Goal: Communication & Community: Connect with others

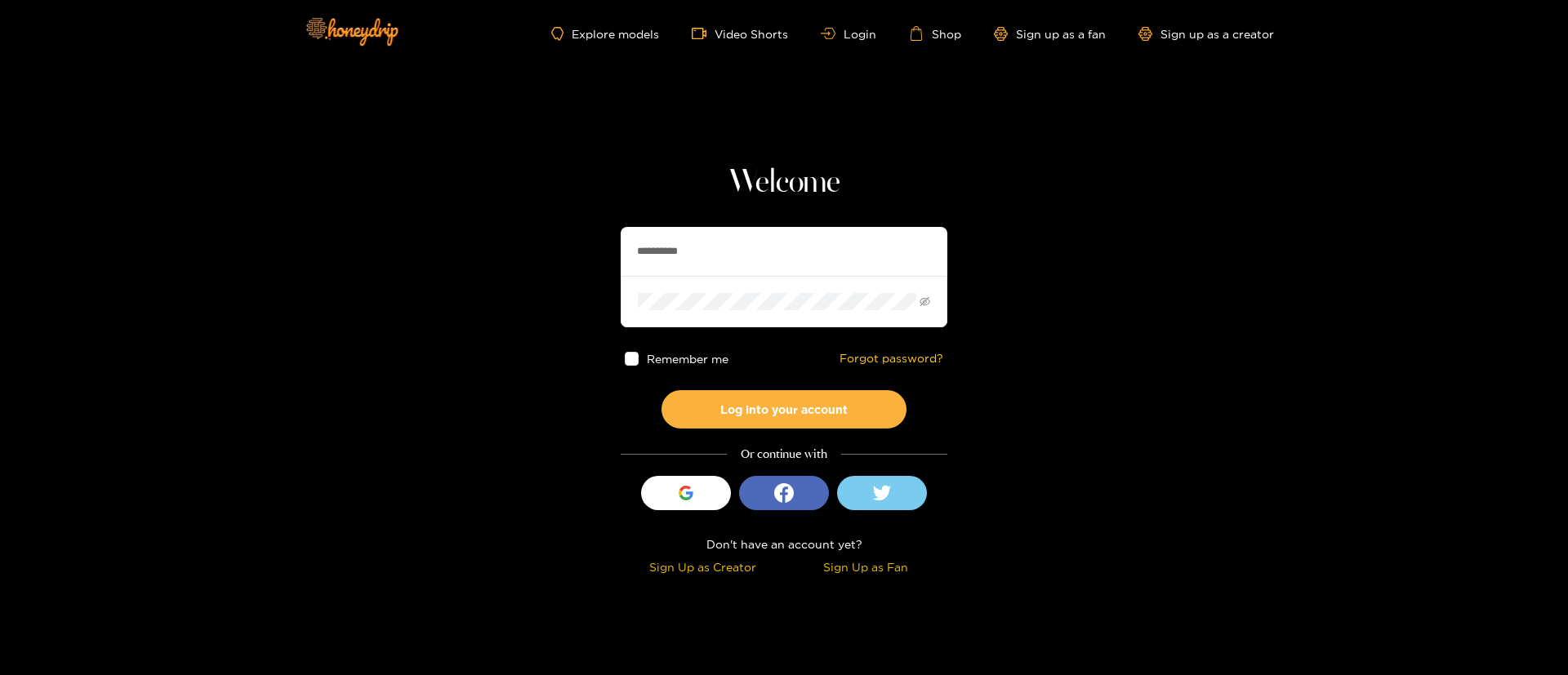
click at [745, 234] on input "**********" at bounding box center [784, 252] width 327 height 49
drag, startPoint x: 745, startPoint y: 234, endPoint x: 678, endPoint y: 119, distance: 133.1
click at [744, 235] on input "**********" at bounding box center [784, 252] width 327 height 49
type input "*********"
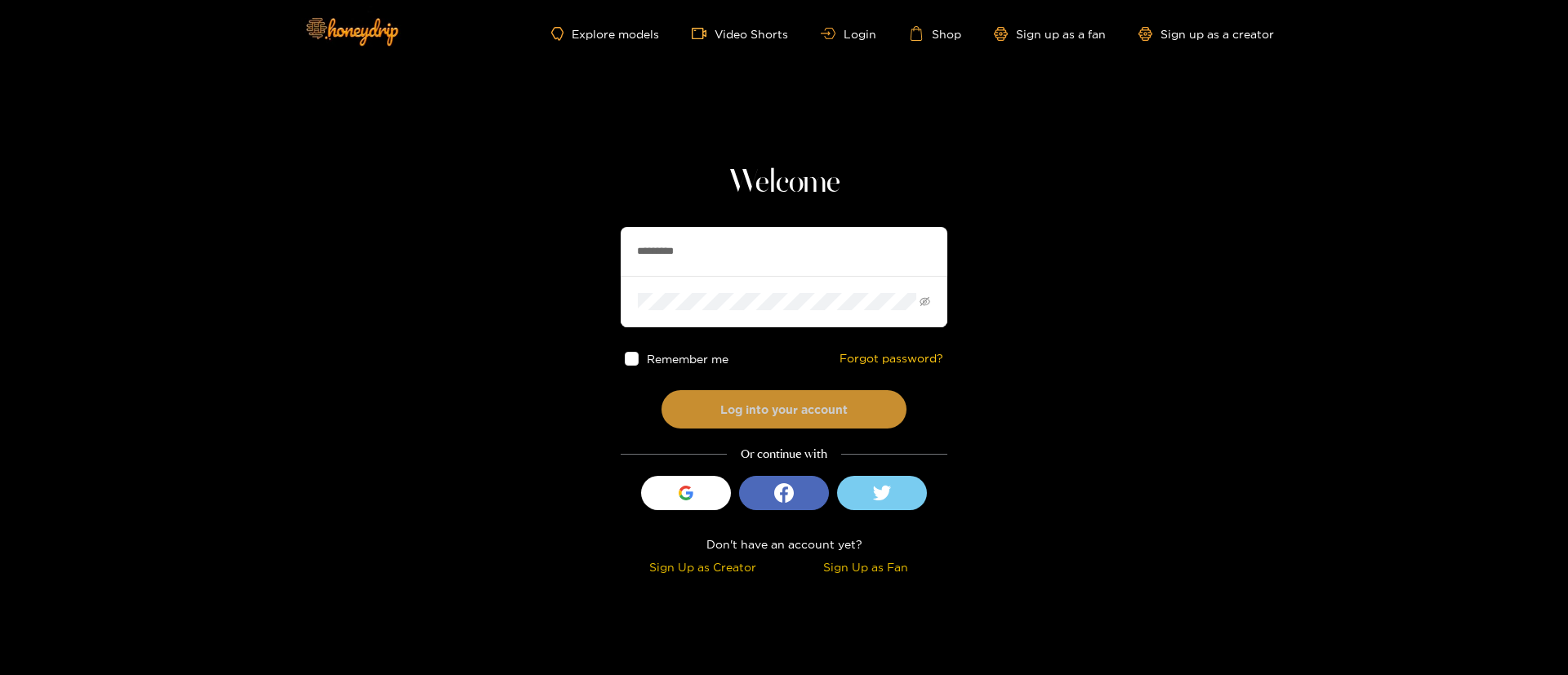
click at [777, 416] on button "Log into your account" at bounding box center [784, 409] width 245 height 38
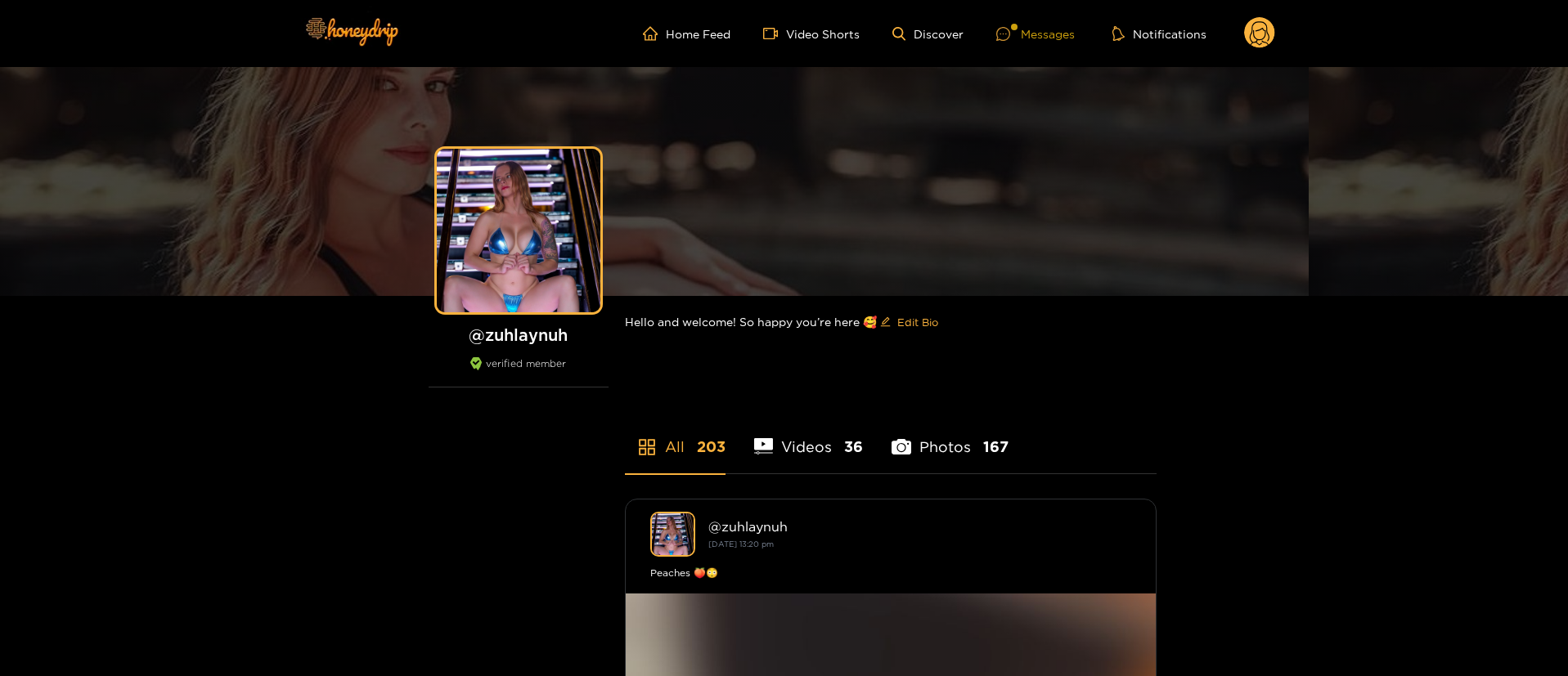
click at [1047, 30] on div "Messages" at bounding box center [1035, 34] width 79 height 19
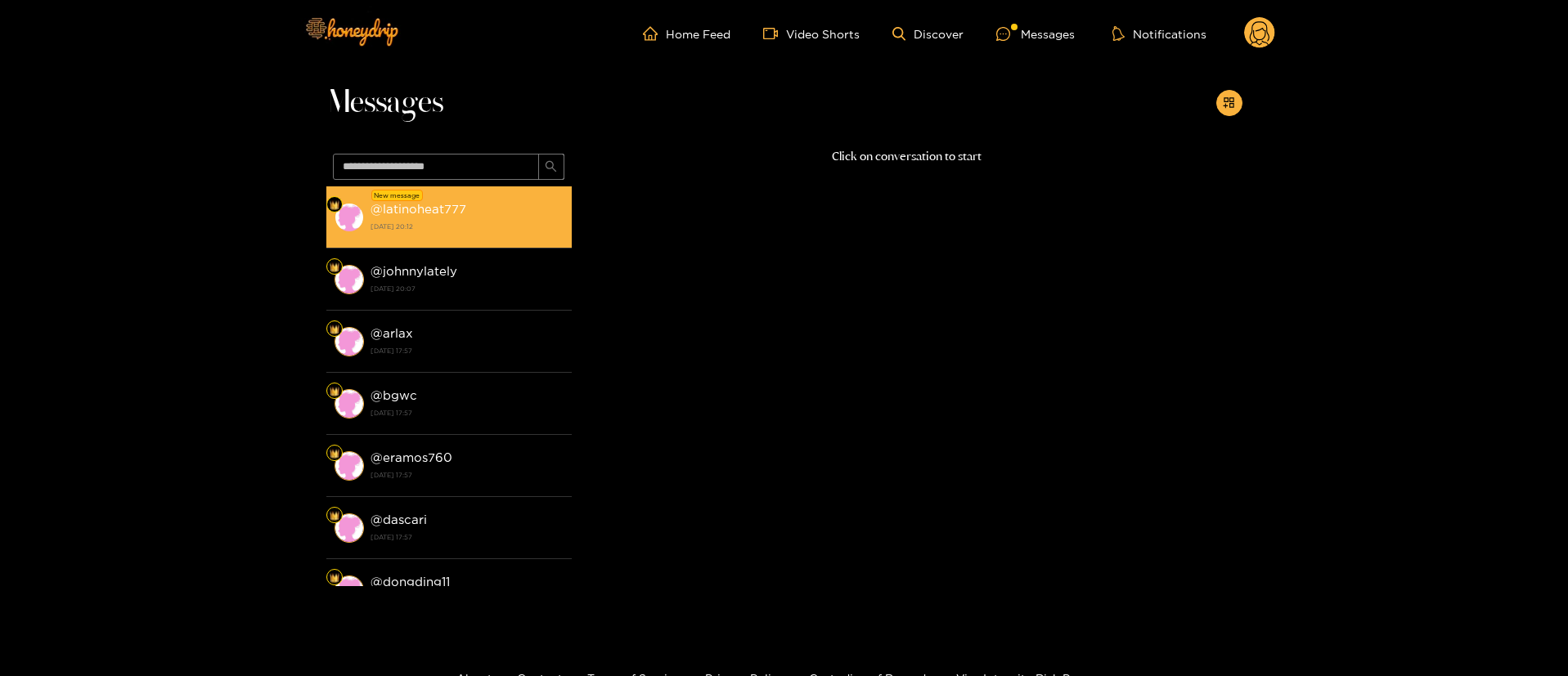
click at [434, 206] on strong "@ latinoheat777" at bounding box center [418, 209] width 96 height 14
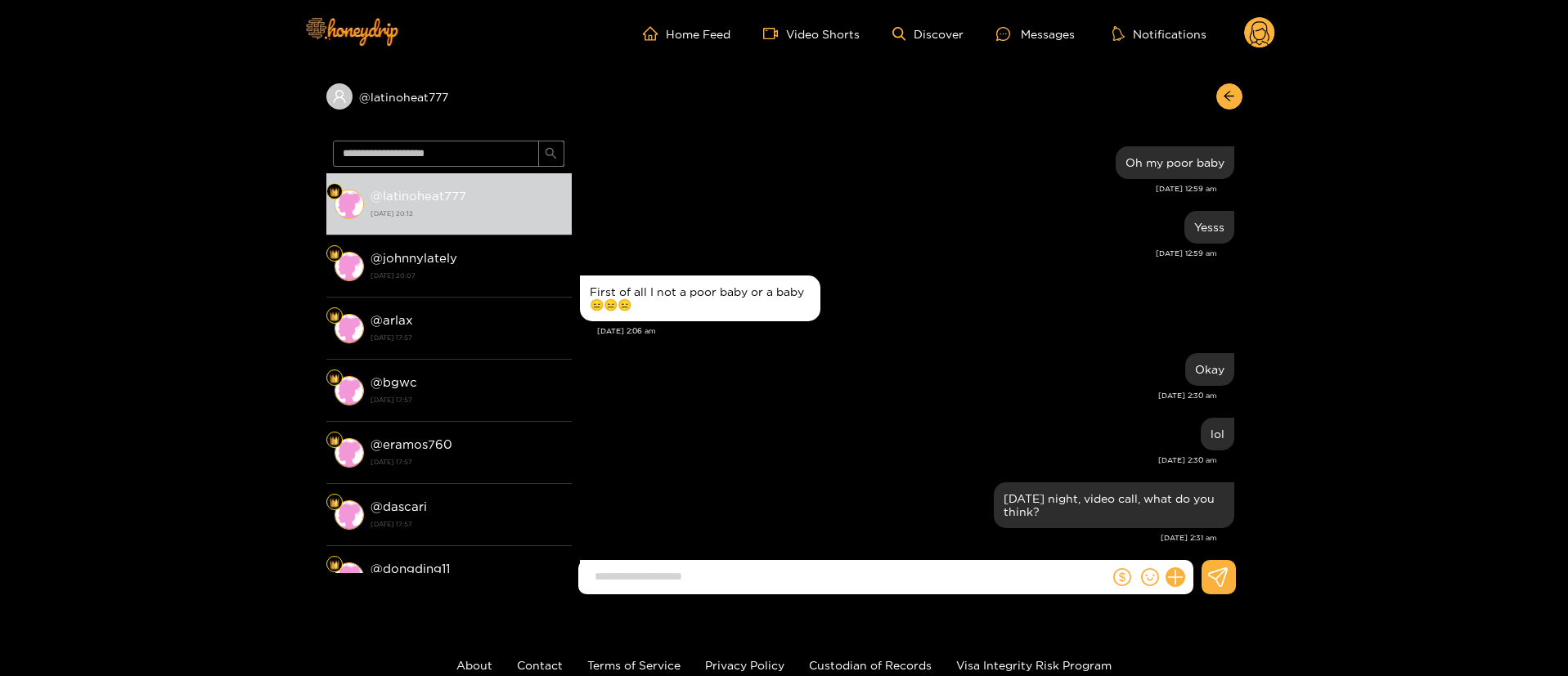
scroll to position [1594, 0]
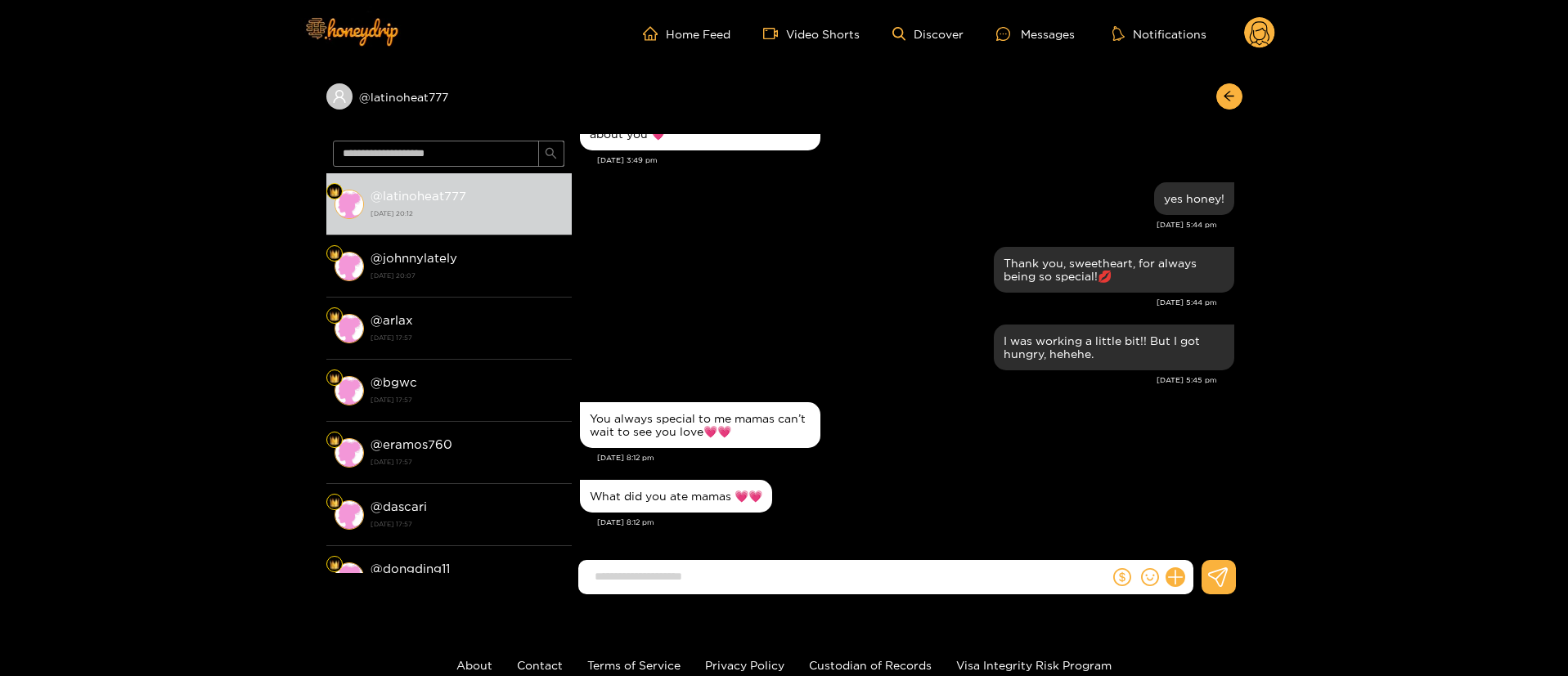
click at [838, 382] on div "[DATE] 5:45 pm" at bounding box center [899, 380] width 637 height 11
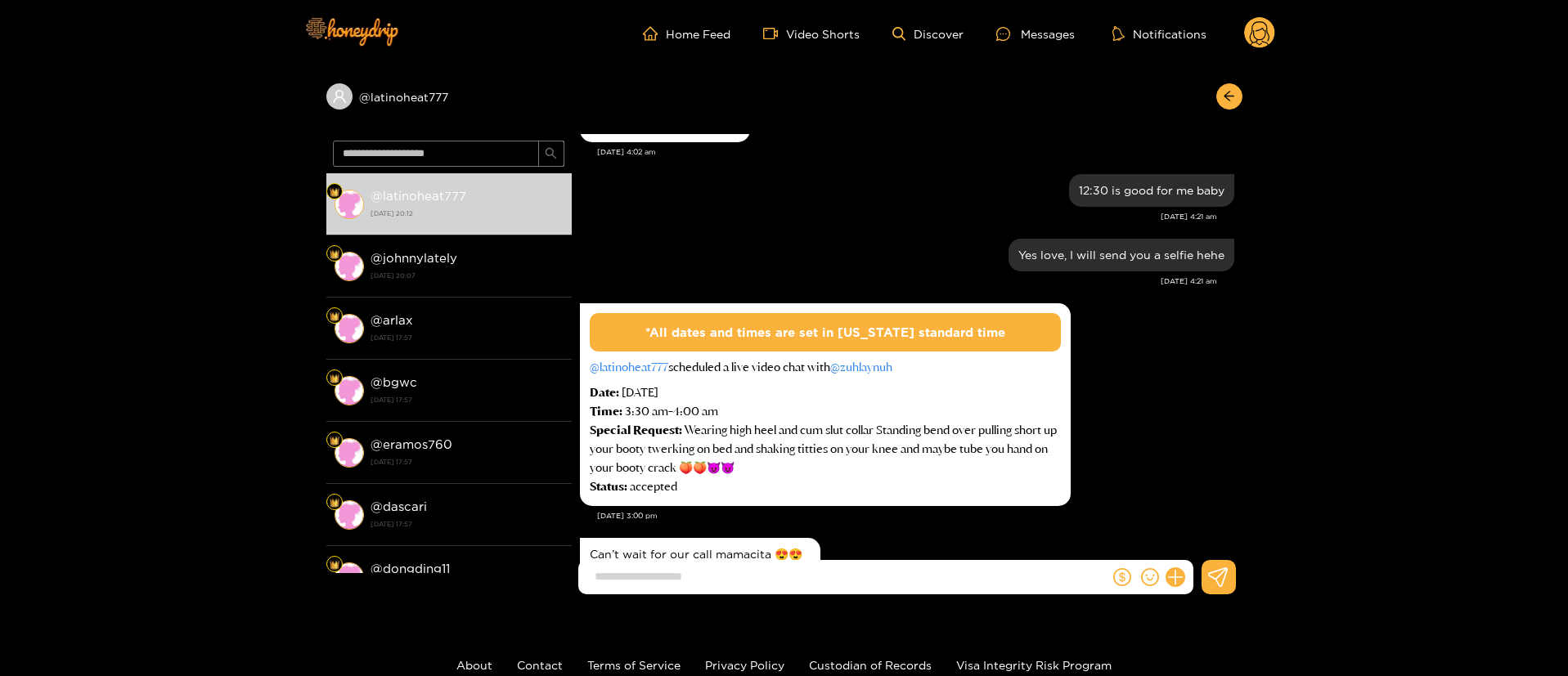
scroll to position [613, 0]
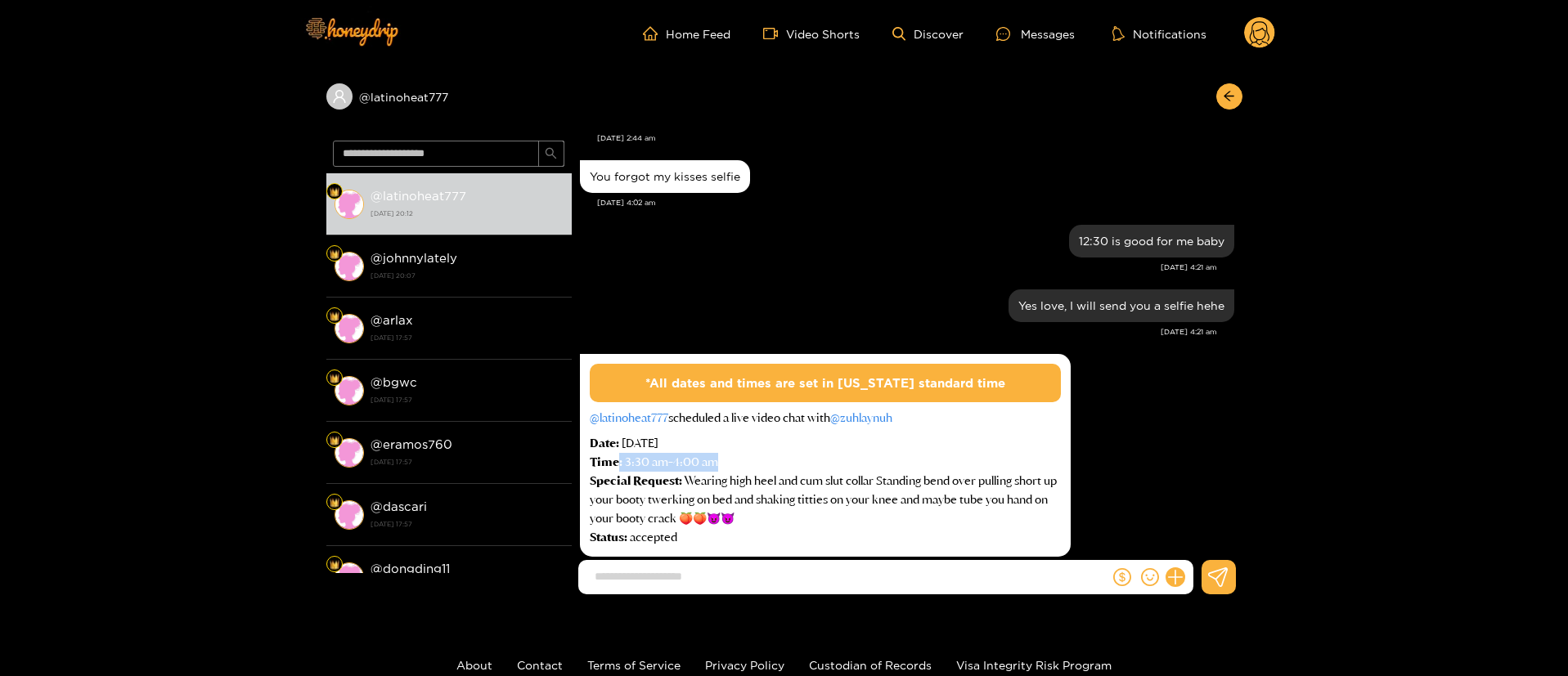
drag, startPoint x: 618, startPoint y: 460, endPoint x: 779, endPoint y: 466, distance: 161.1
click at [779, 466] on div "Time: 3:30 am - 4:00 am" at bounding box center [825, 462] width 471 height 19
click at [781, 466] on div "Time: 3:30 am - 4:00 am" at bounding box center [825, 462] width 471 height 19
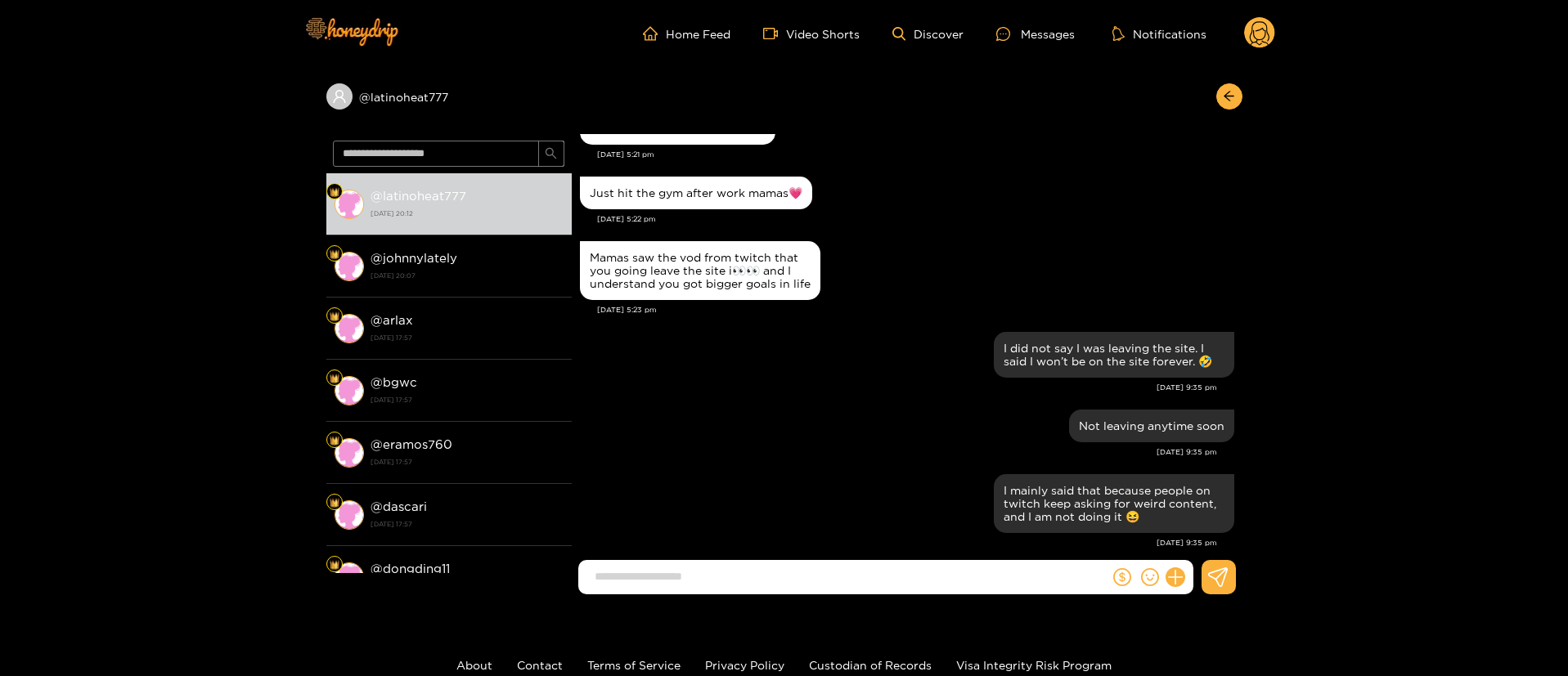
scroll to position [615, 0]
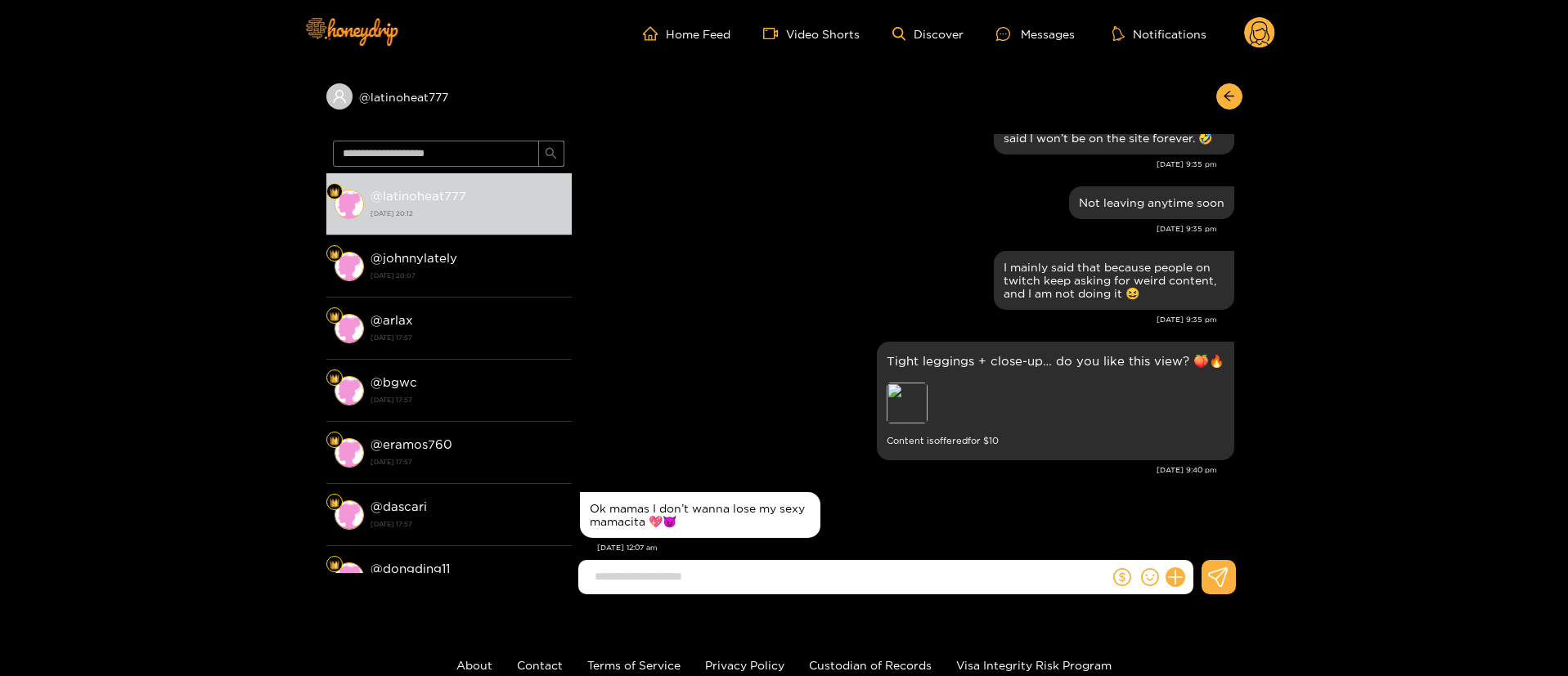
click at [777, 148] on div "I did not say I was leaving the site. I said I won’t be on the site forever. 🤣" at bounding box center [907, 131] width 654 height 54
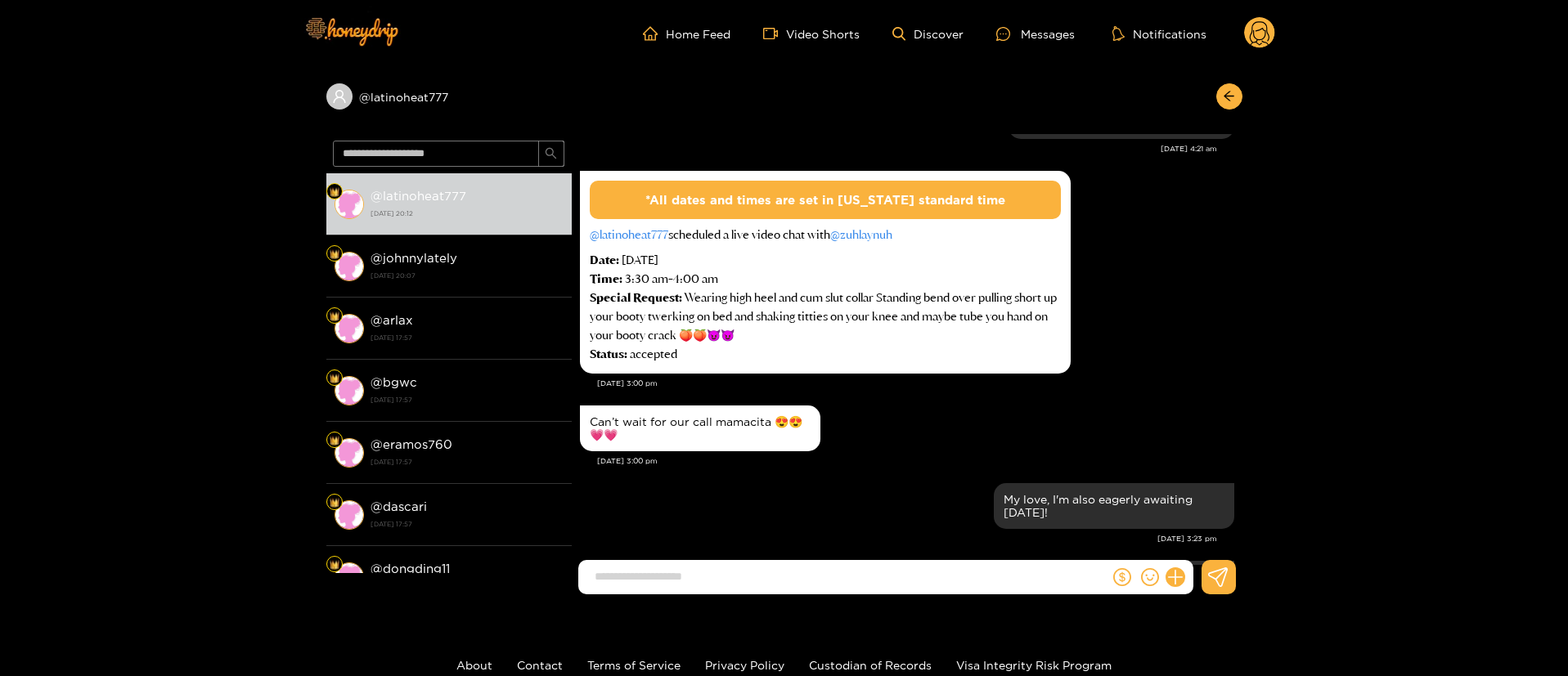
scroll to position [4785, 0]
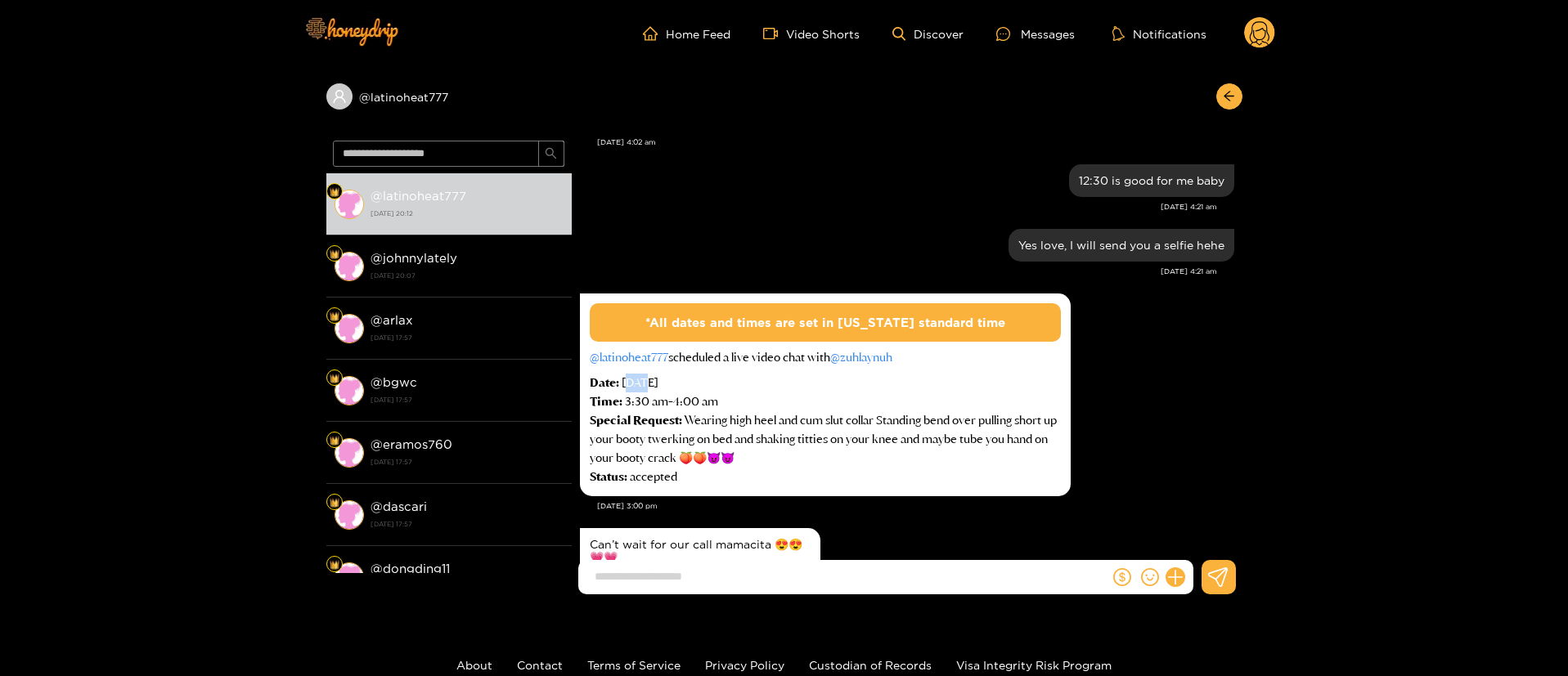
drag, startPoint x: 645, startPoint y: 366, endPoint x: 624, endPoint y: 370, distance: 21.4
click at [624, 374] on div "Date: [DATE]" at bounding box center [825, 383] width 471 height 19
click at [632, 374] on div "Date: [DATE]" at bounding box center [825, 383] width 471 height 19
drag, startPoint x: 617, startPoint y: 376, endPoint x: 665, endPoint y: 359, distance: 50.9
click at [665, 359] on div "*All dates and times are set in [US_STATE] standard time @ latinoheat777 schedu…" at bounding box center [825, 395] width 471 height 183
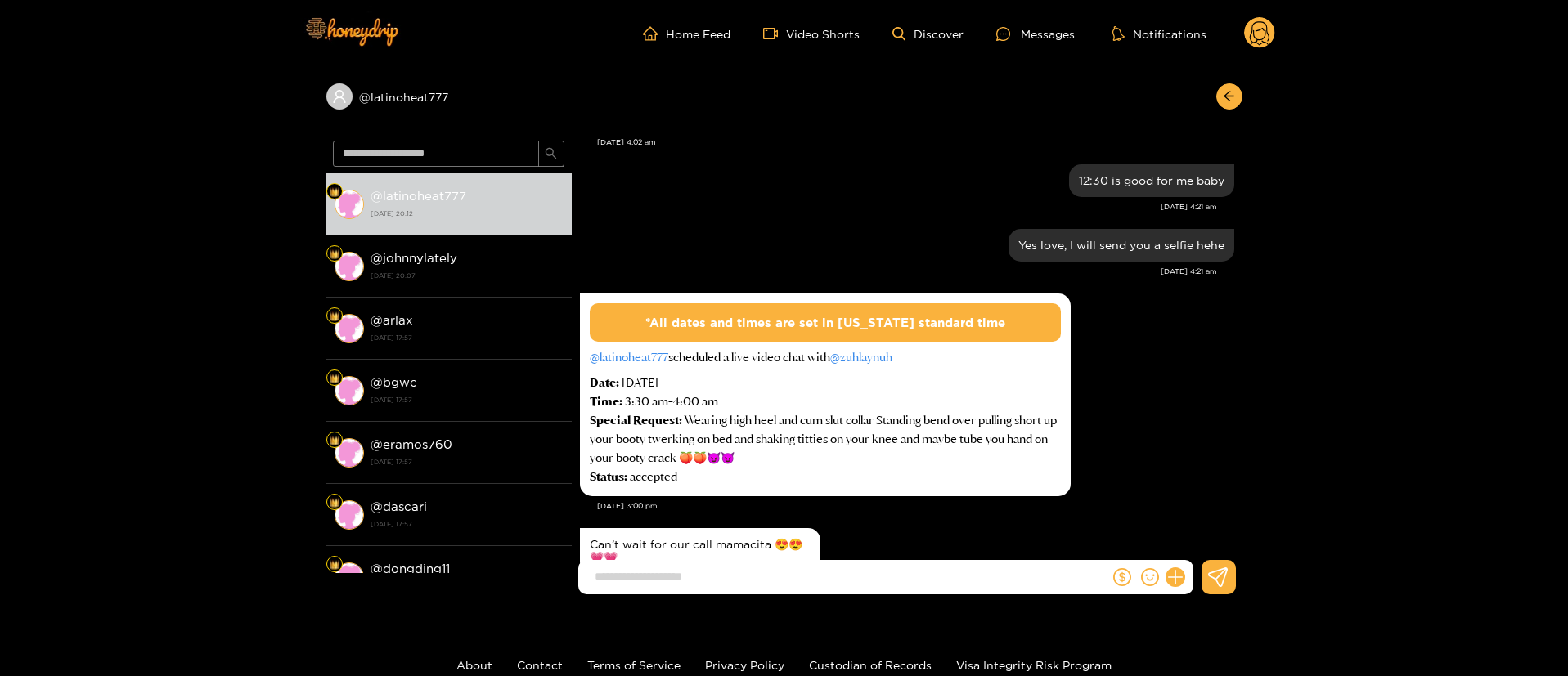
click at [662, 374] on div "Date: [DATE]" at bounding box center [825, 383] width 471 height 19
drag, startPoint x: 646, startPoint y: 370, endPoint x: 608, endPoint y: 375, distance: 38.3
click at [608, 375] on div "Date: [DATE]" at bounding box center [825, 383] width 471 height 19
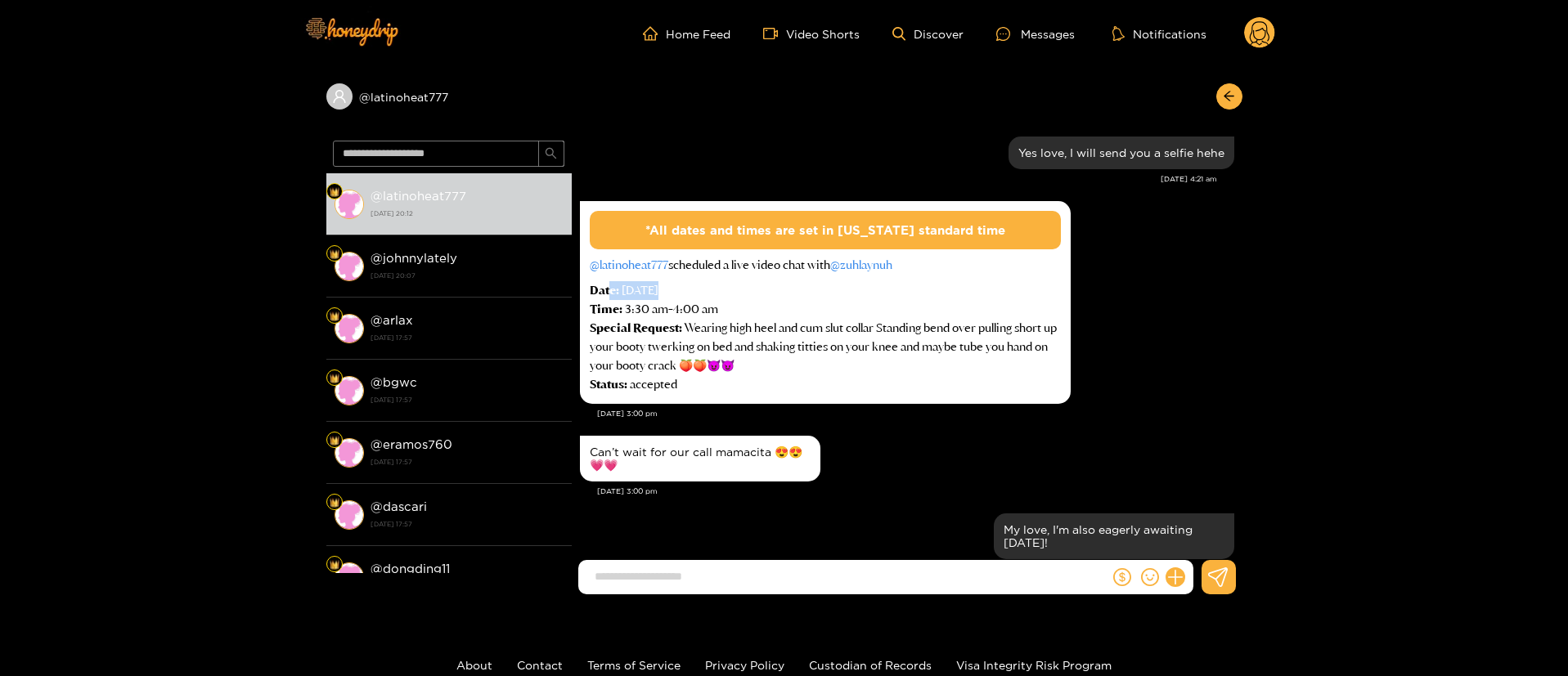
scroll to position [4908, 0]
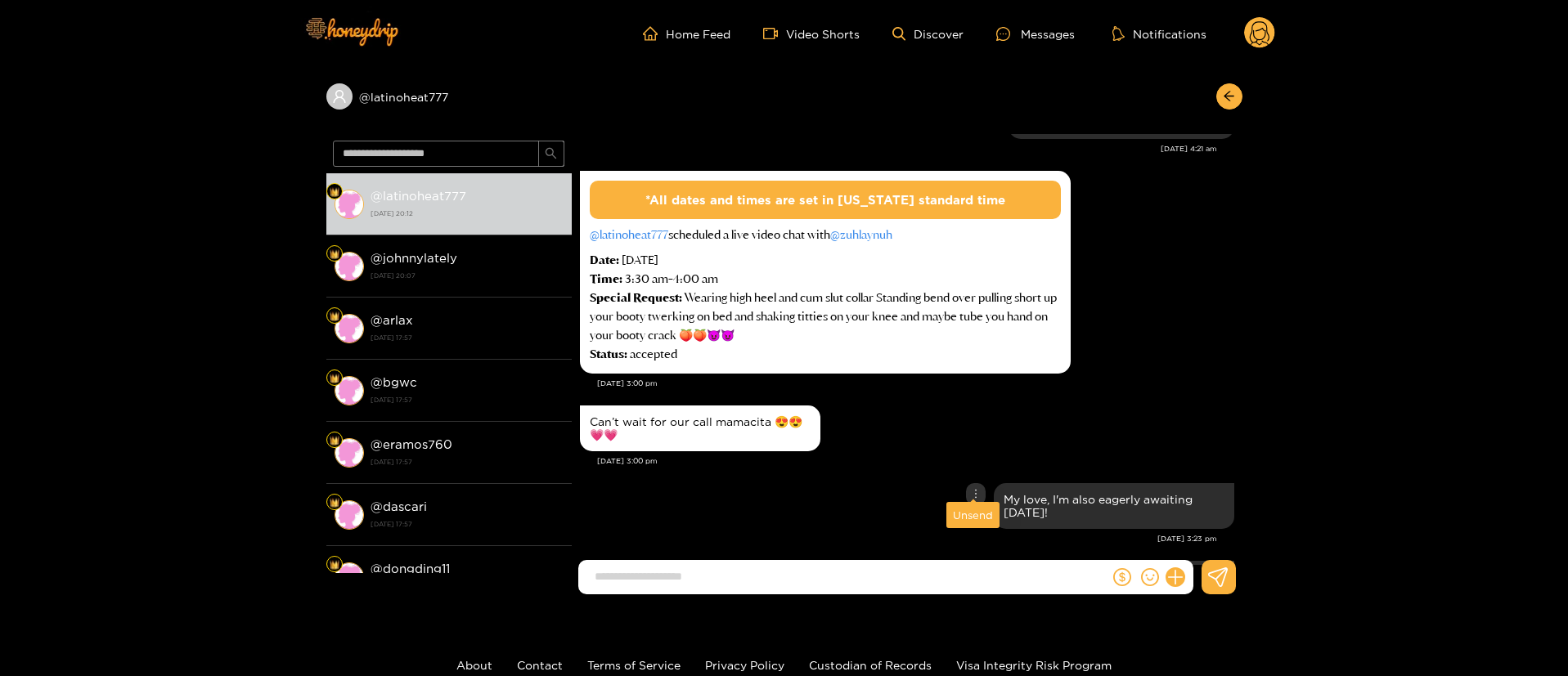
click at [977, 489] on icon "more" at bounding box center [975, 494] width 11 height 11
click at [846, 502] on div "My love, I'm also eagerly awaiting [DATE]!" at bounding box center [907, 506] width 654 height 54
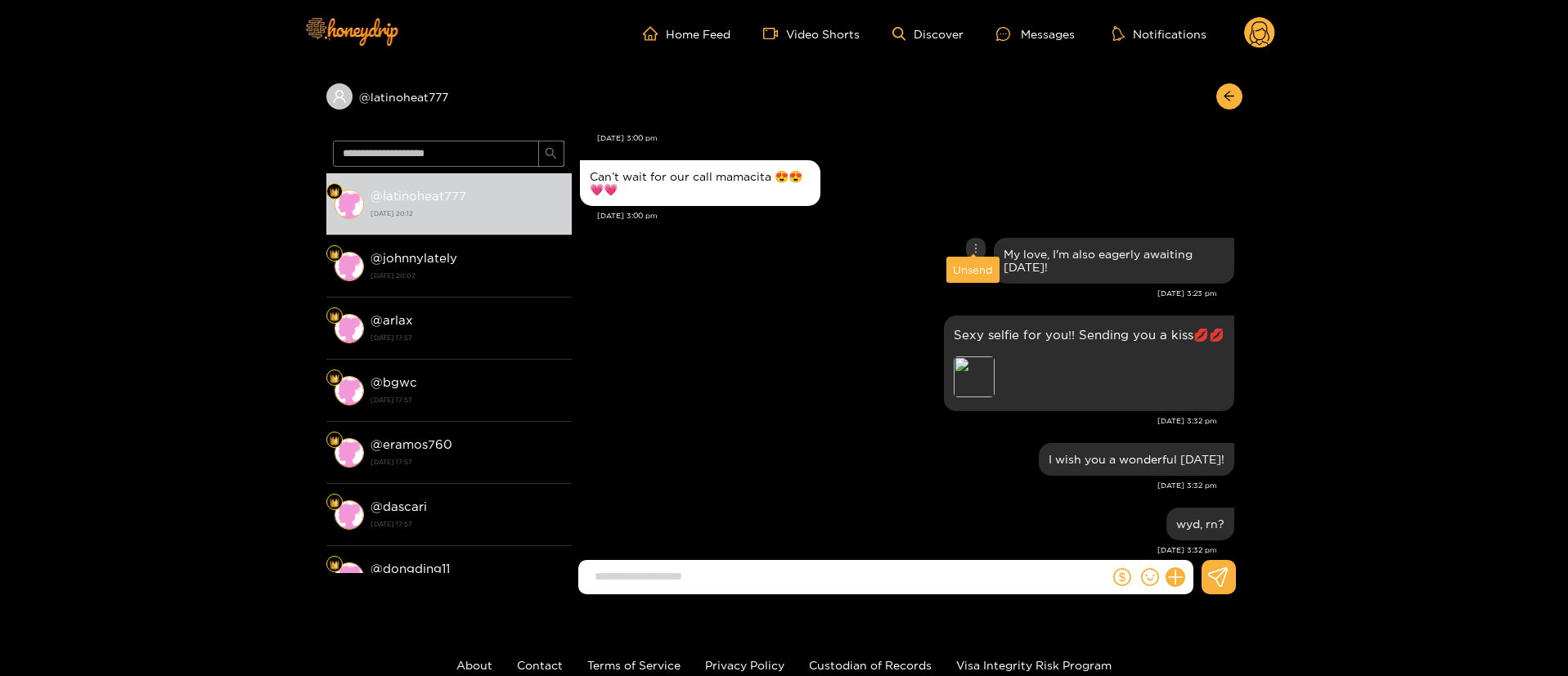
click at [970, 243] on icon "more" at bounding box center [975, 248] width 11 height 11
click at [973, 263] on div "Unsend" at bounding box center [972, 270] width 40 height 16
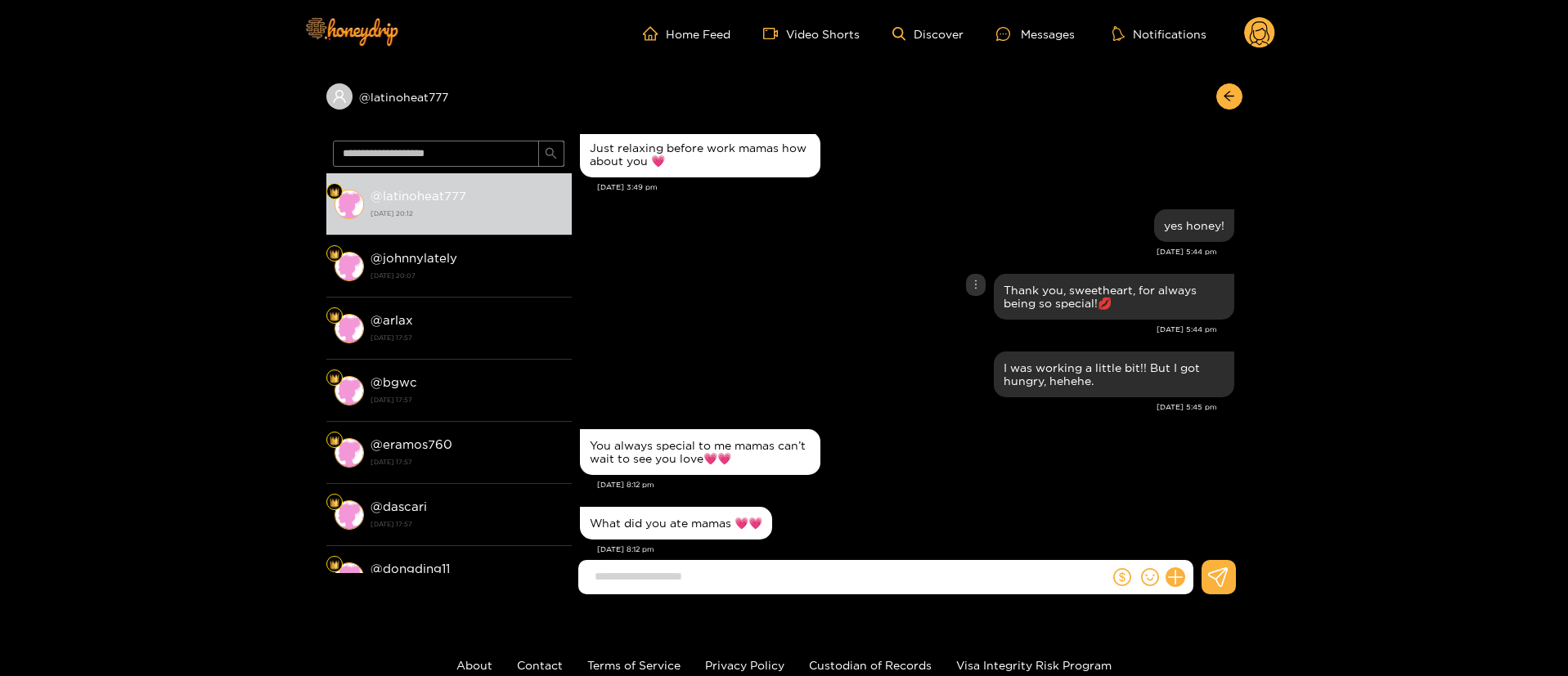
scroll to position [5686, 0]
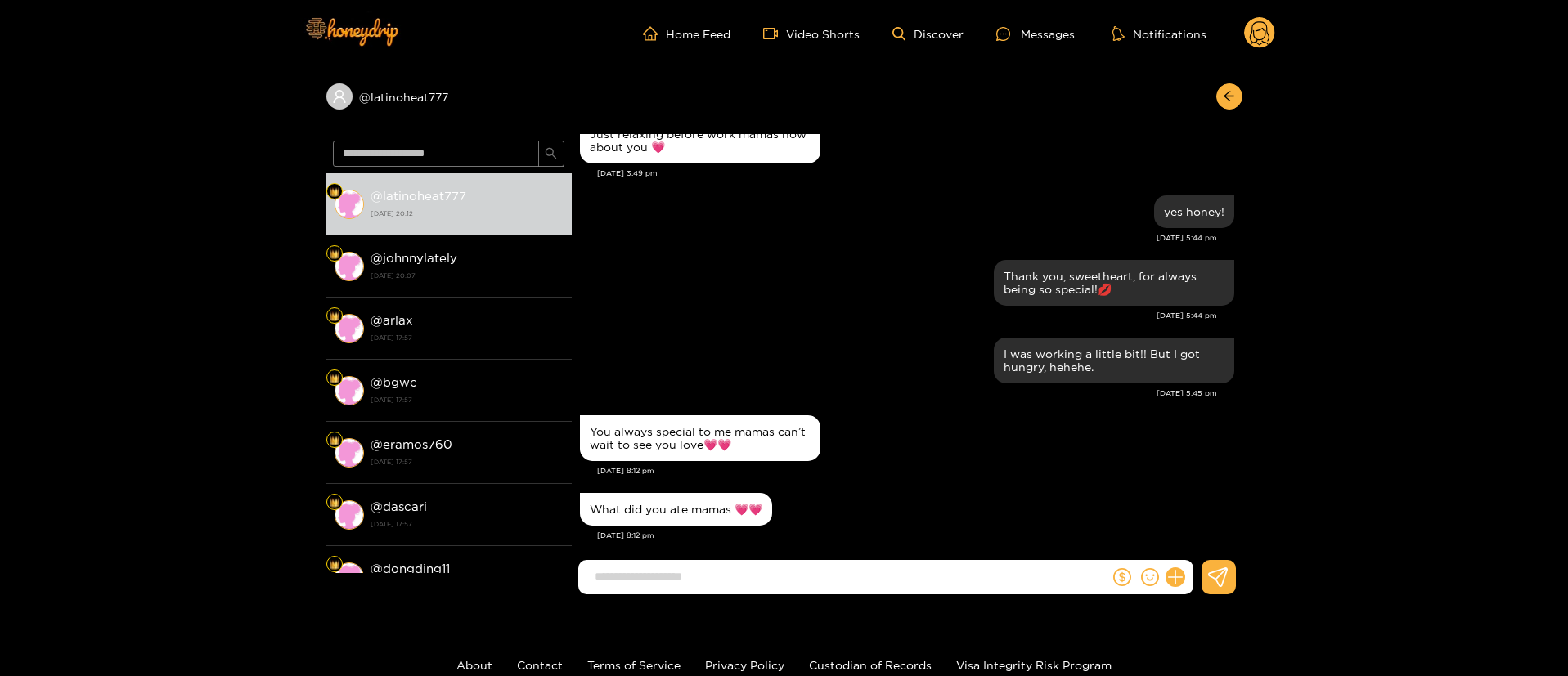
click at [675, 584] on input at bounding box center [848, 577] width 523 height 27
click at [694, 584] on input at bounding box center [848, 577] width 523 height 27
click at [692, 584] on input at bounding box center [848, 577] width 523 height 27
click at [692, 584] on input at bounding box center [848, 577] width 523 height 27
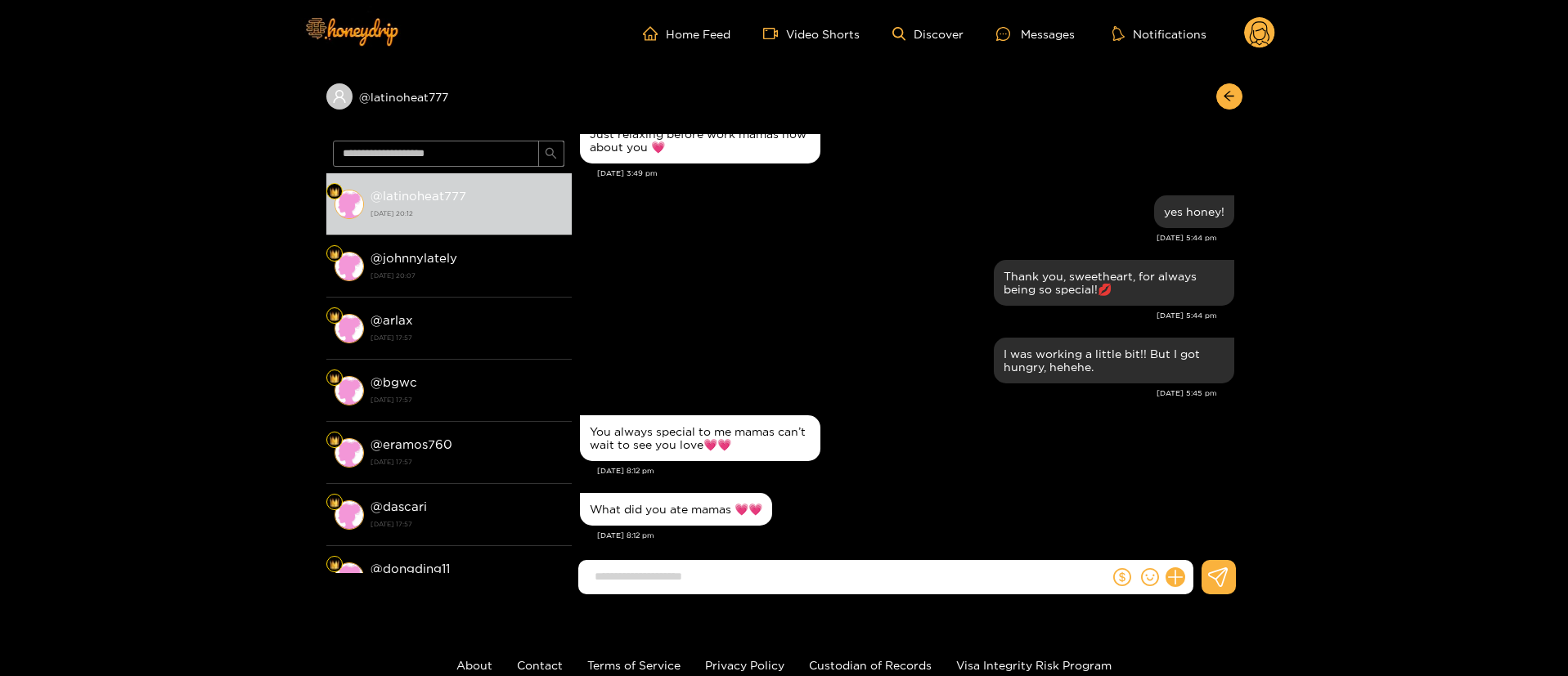
click at [692, 584] on input at bounding box center [848, 577] width 523 height 27
click at [865, 421] on div "You always special to me mamas can’t wait to see you love💗💗" at bounding box center [907, 439] width 654 height 54
click at [788, 583] on input at bounding box center [848, 577] width 523 height 27
drag, startPoint x: 701, startPoint y: 433, endPoint x: 727, endPoint y: 430, distance: 26.2
click at [727, 430] on div "You always special to me mamas can’t wait to see you love💗💗" at bounding box center [700, 438] width 221 height 26
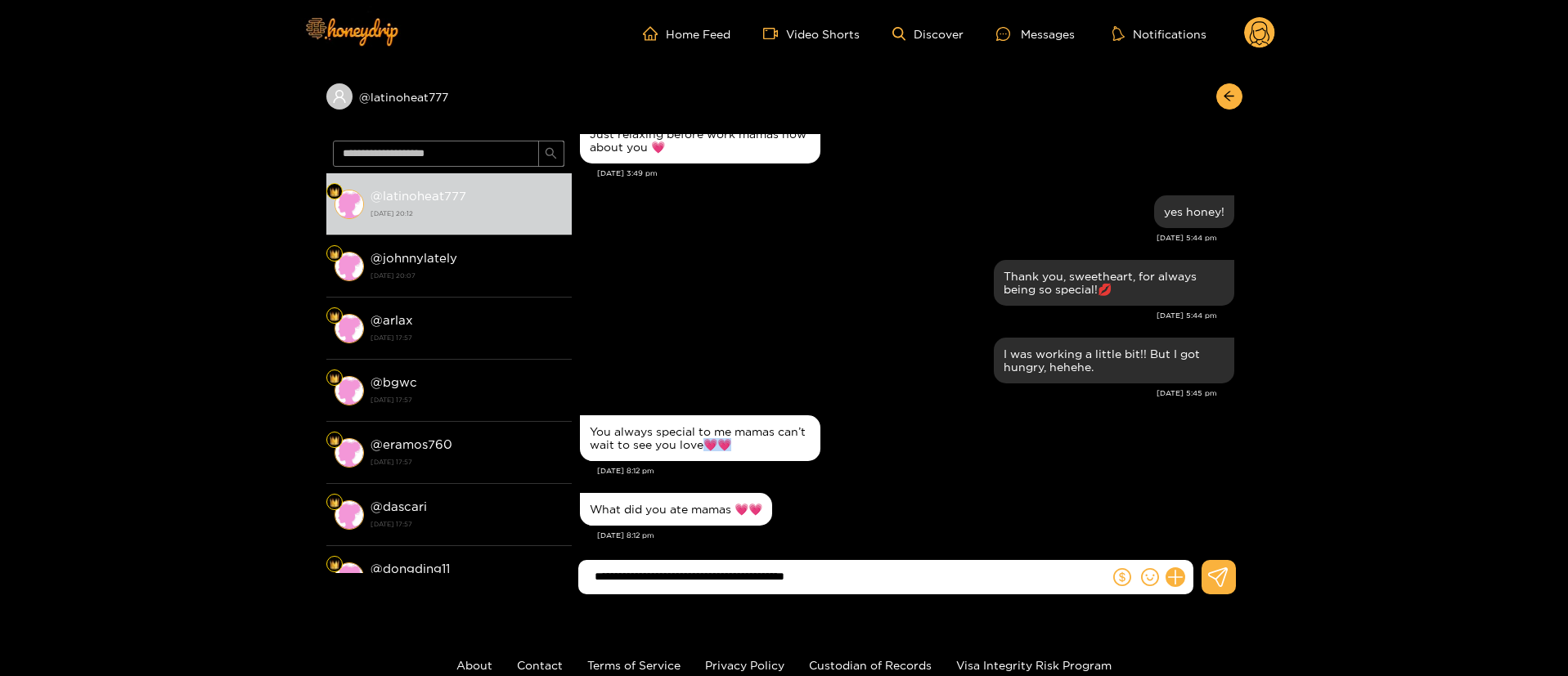
copy div "💗💗"
click at [926, 573] on input "**********" at bounding box center [848, 577] width 523 height 27
paste input "*****"
type input "**********"
click at [1265, 18] on circle at bounding box center [1259, 32] width 31 height 31
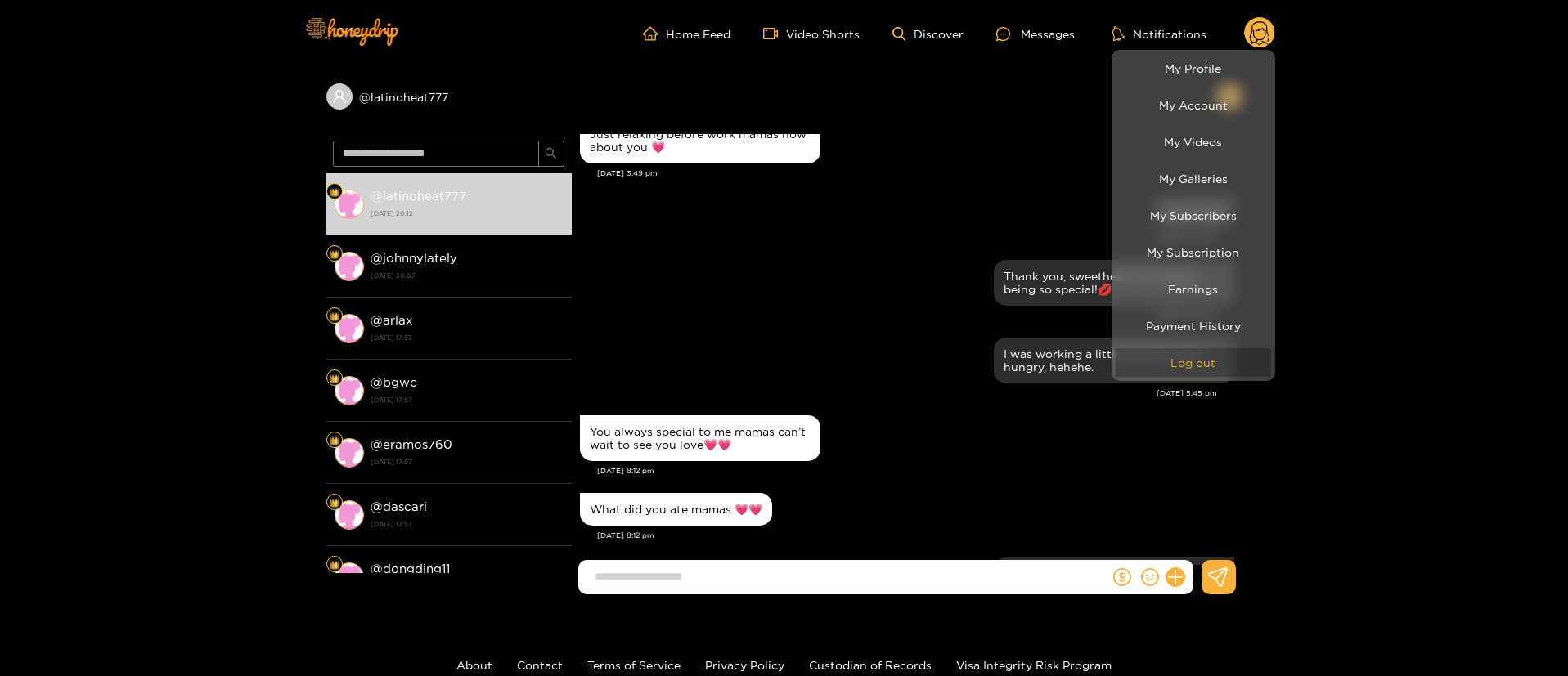
click at [1197, 360] on button "Log out" at bounding box center [1193, 363] width 155 height 29
